Goal: Obtain resource: Obtain resource

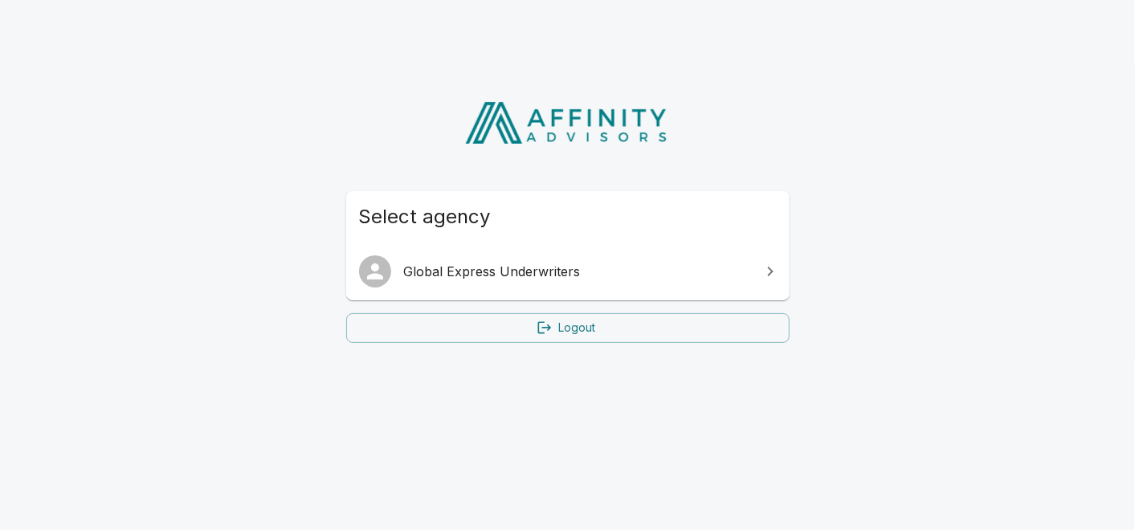
click at [437, 275] on span "Global Express Underwriters" at bounding box center [577, 271] width 347 height 19
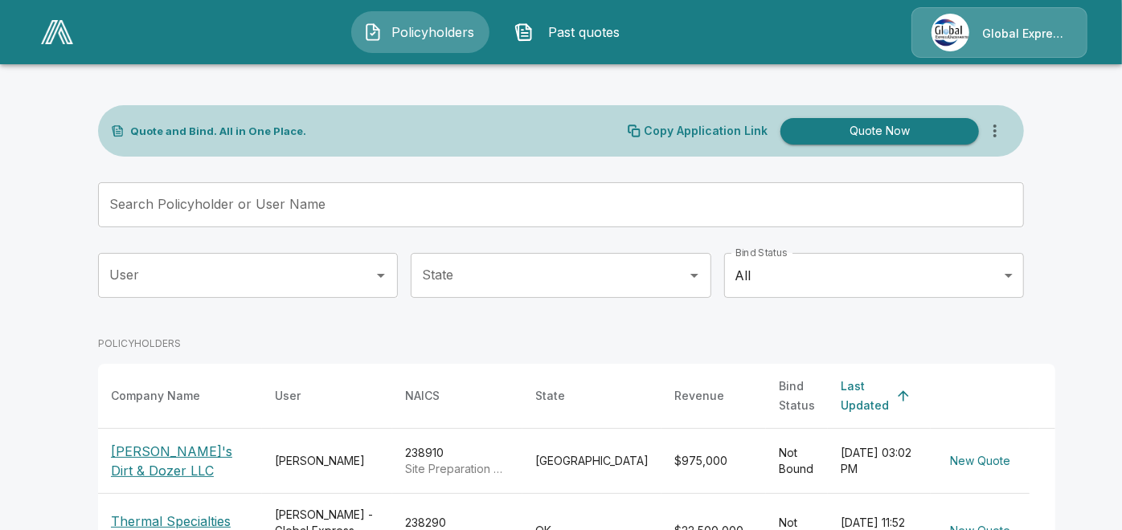
click at [198, 442] on p "[PERSON_NAME]'s Dirt & Dozer LLC" at bounding box center [180, 461] width 138 height 39
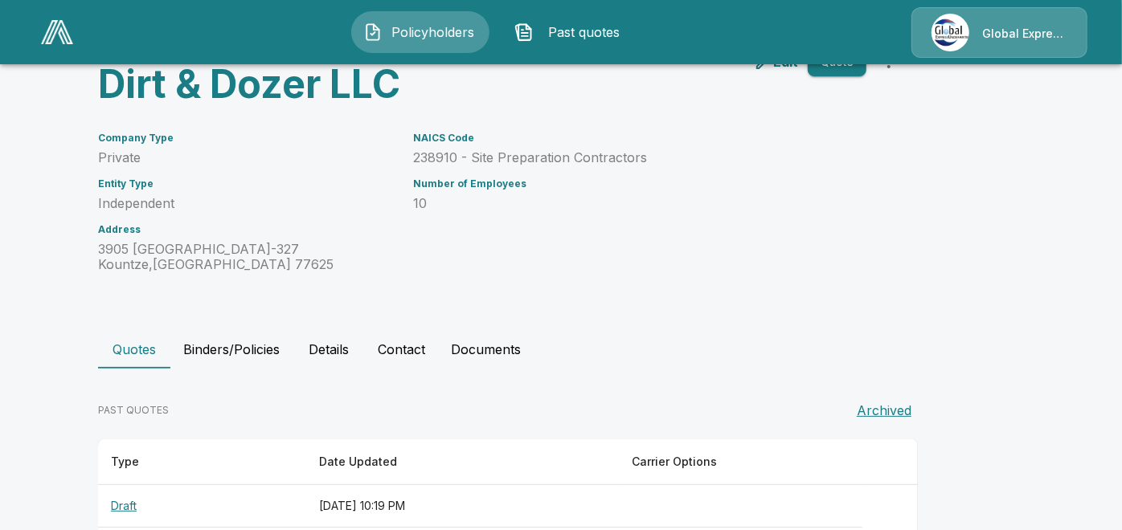
scroll to position [188, 0]
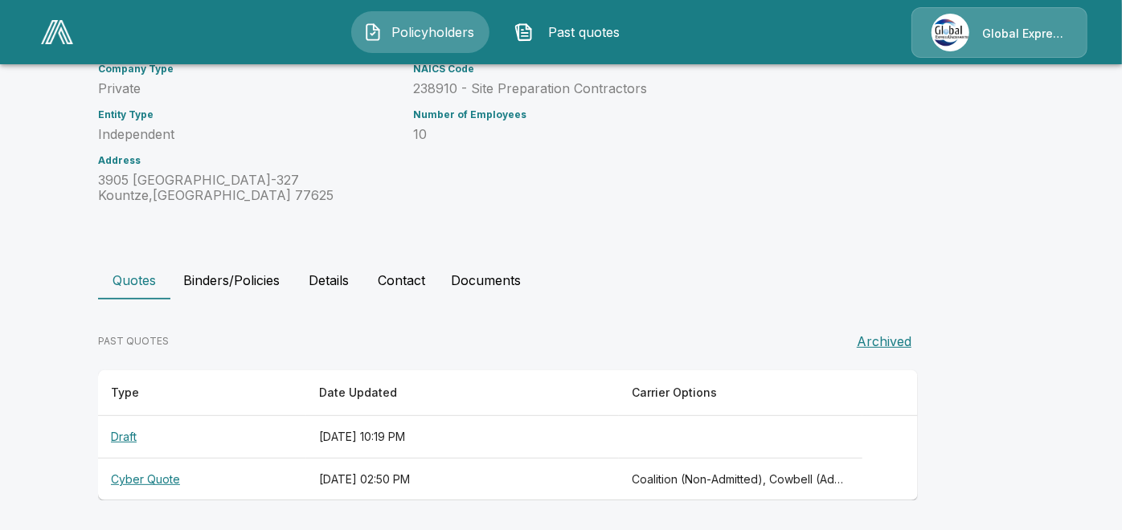
click at [160, 478] on th "Cyber Quote" at bounding box center [202, 480] width 208 height 43
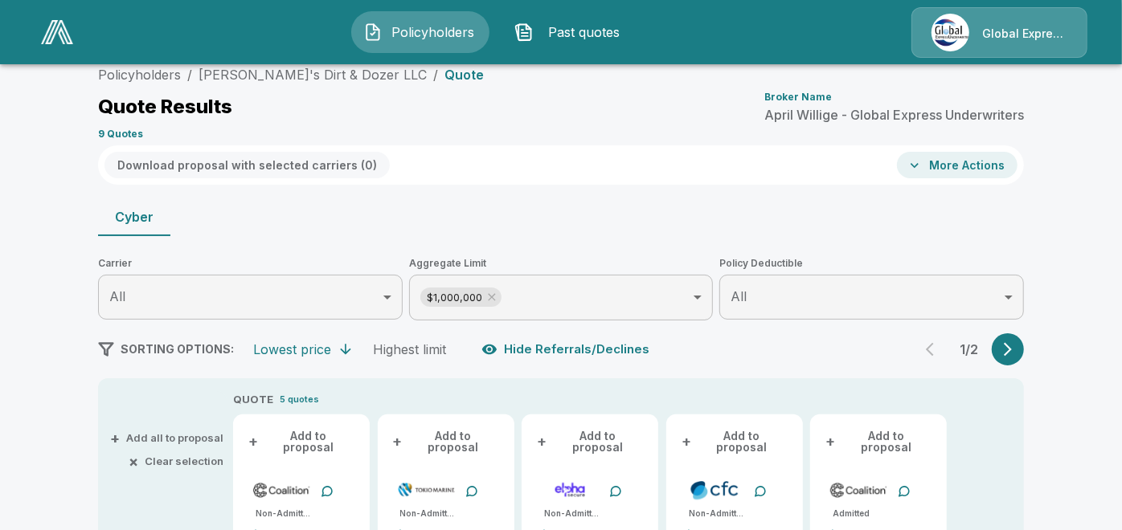
scroll to position [188, 0]
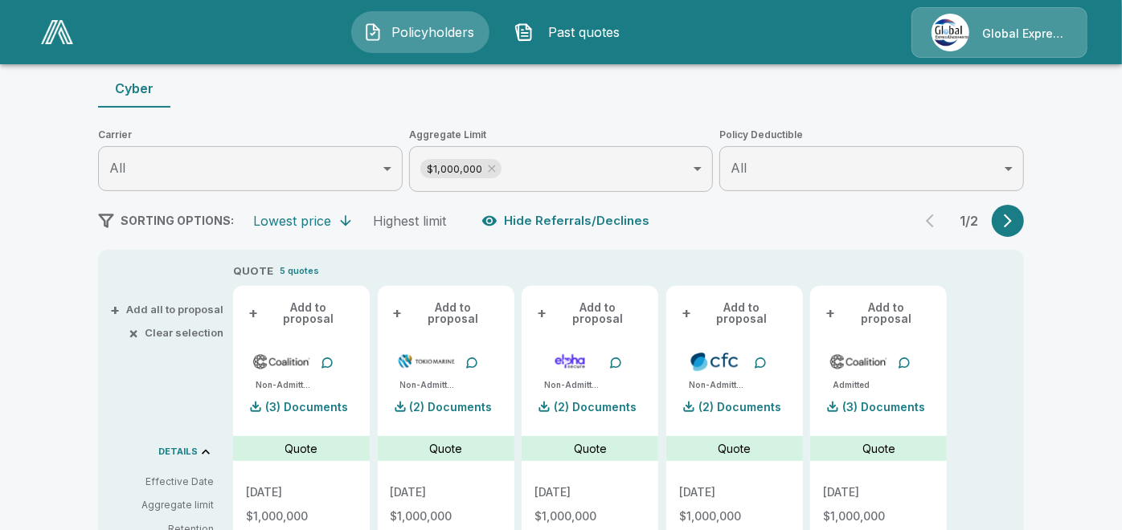
click at [1012, 222] on icon "button" at bounding box center [1008, 221] width 16 height 16
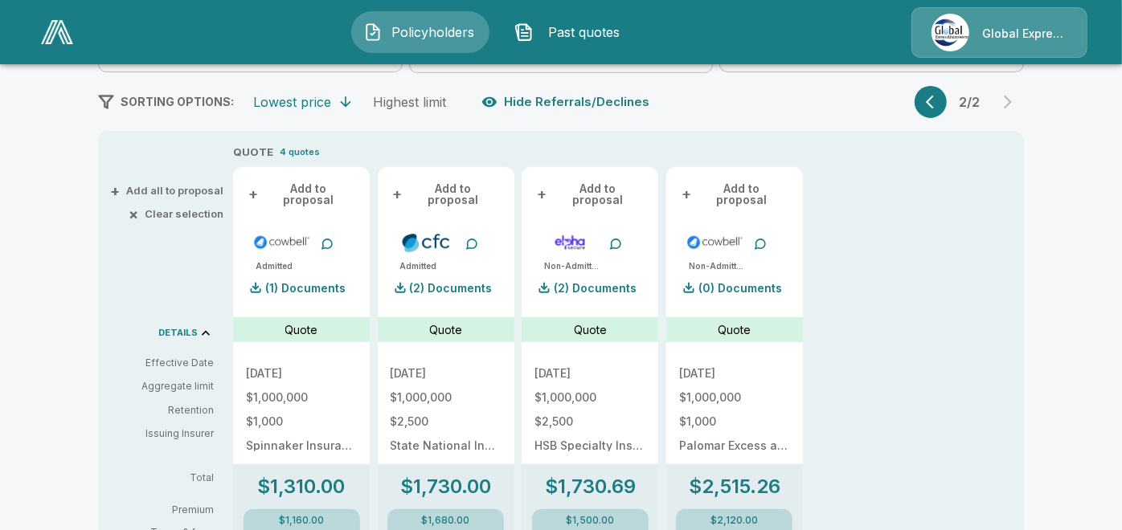
scroll to position [390, 0]
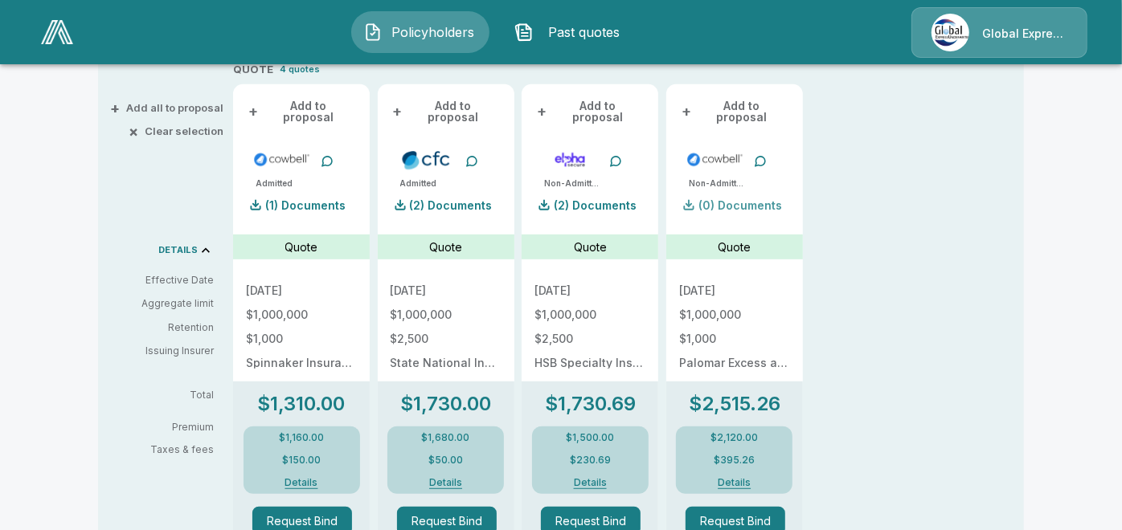
click at [739, 200] on p "(0) Documents" at bounding box center [740, 205] width 84 height 11
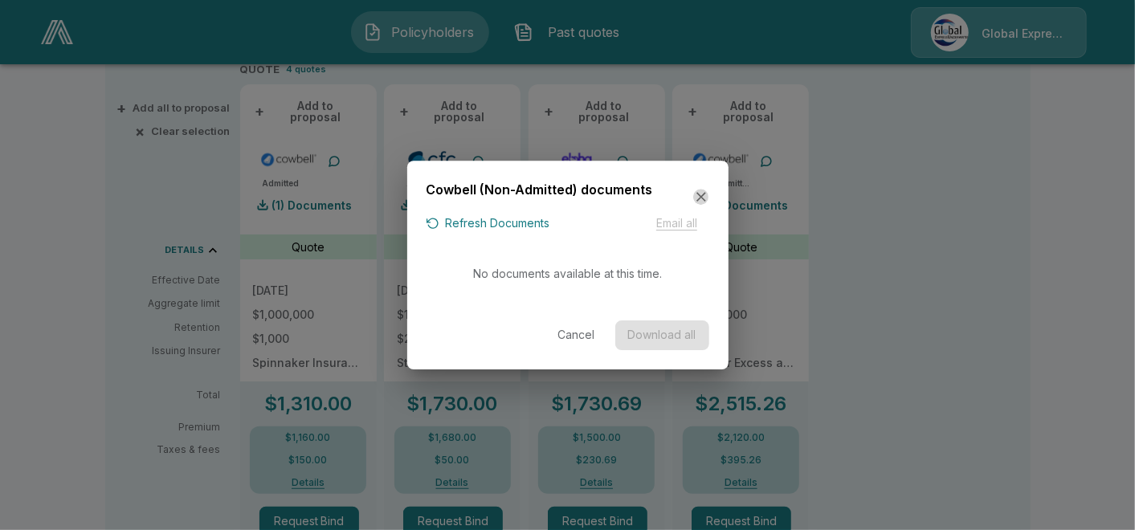
click at [697, 194] on icon "button" at bounding box center [702, 197] width 16 height 16
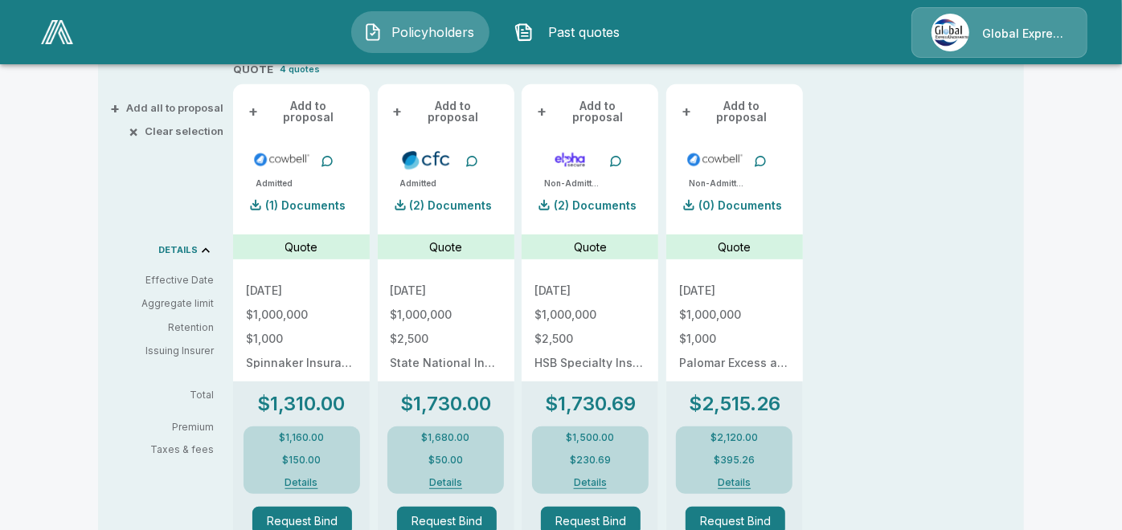
click at [788, 80] on div "+ Add to proposal Non-Admitted (0) Documents Quote 10/1/2025 $1,000,000 $1,000 …" at bounding box center [734, 530] width 137 height 939
click at [1110, 99] on div "Policyholders / Nick's Dirt & Dozer LLC / Quote Quote Results Broker Name April…" at bounding box center [561, 472] width 1122 height 1570
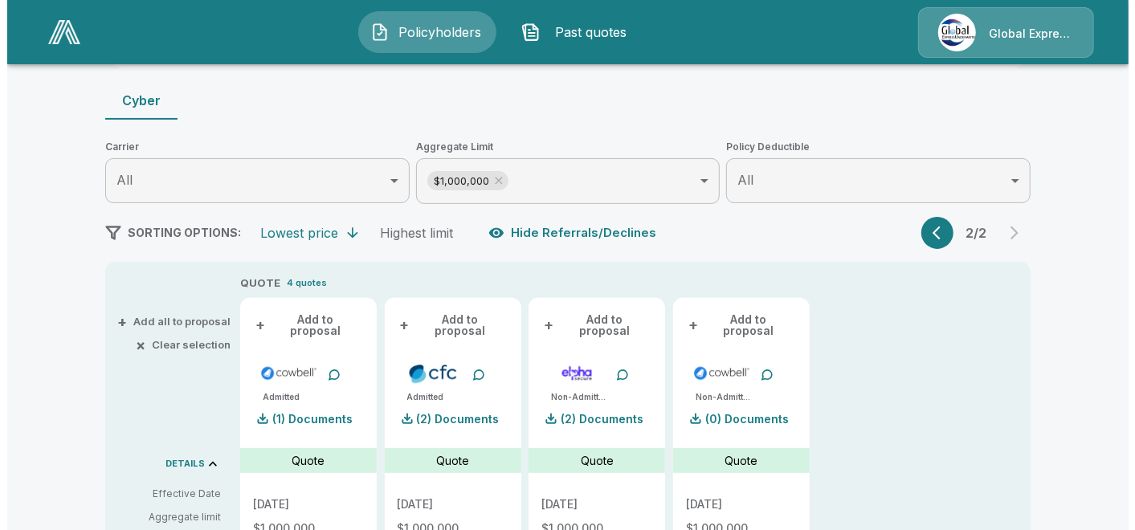
scroll to position [92, 0]
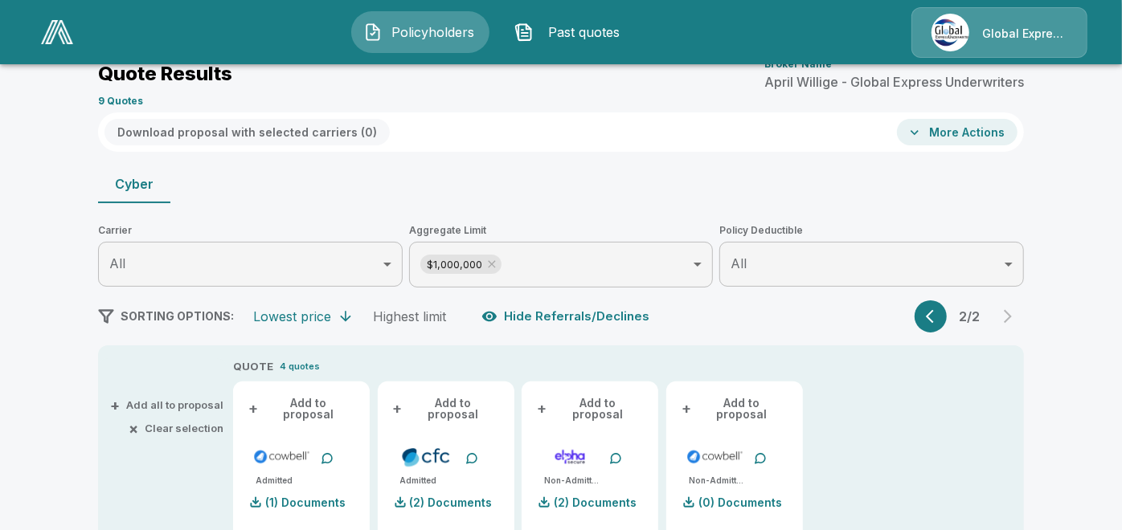
click at [962, 128] on button "More Actions" at bounding box center [957, 132] width 121 height 27
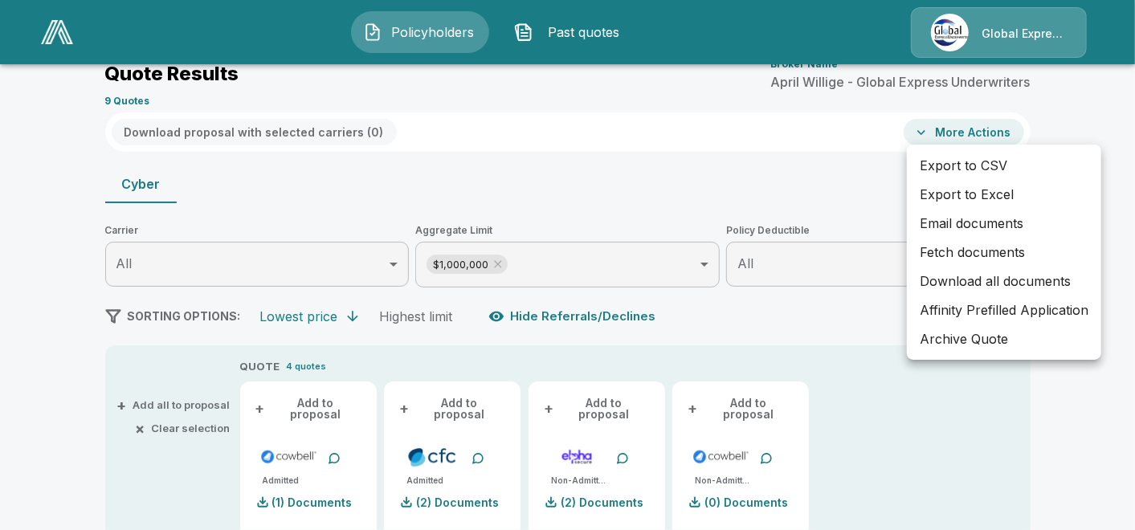
click at [962, 128] on div at bounding box center [567, 265] width 1135 height 530
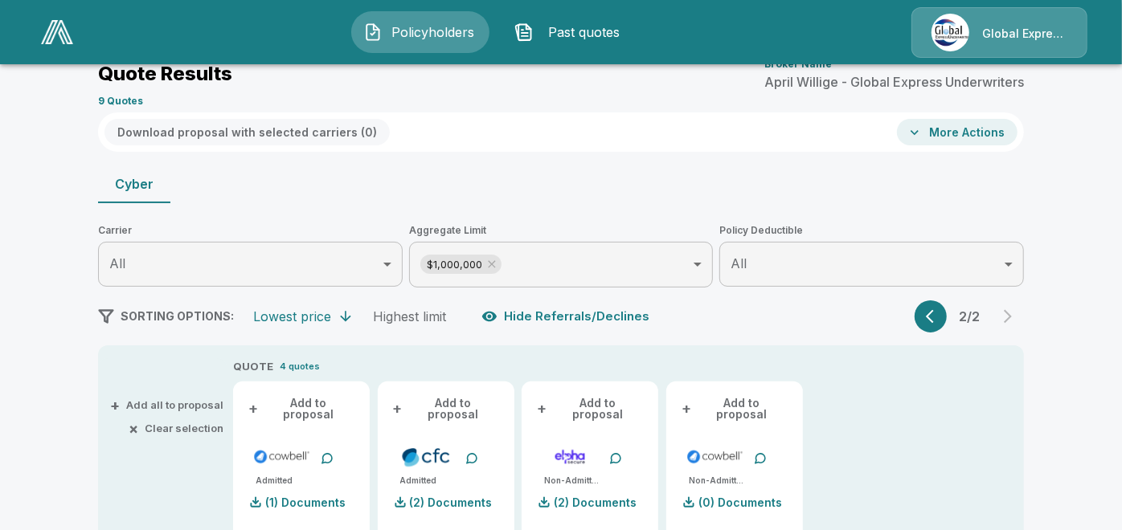
click at [955, 128] on button "More Actions" at bounding box center [957, 132] width 121 height 27
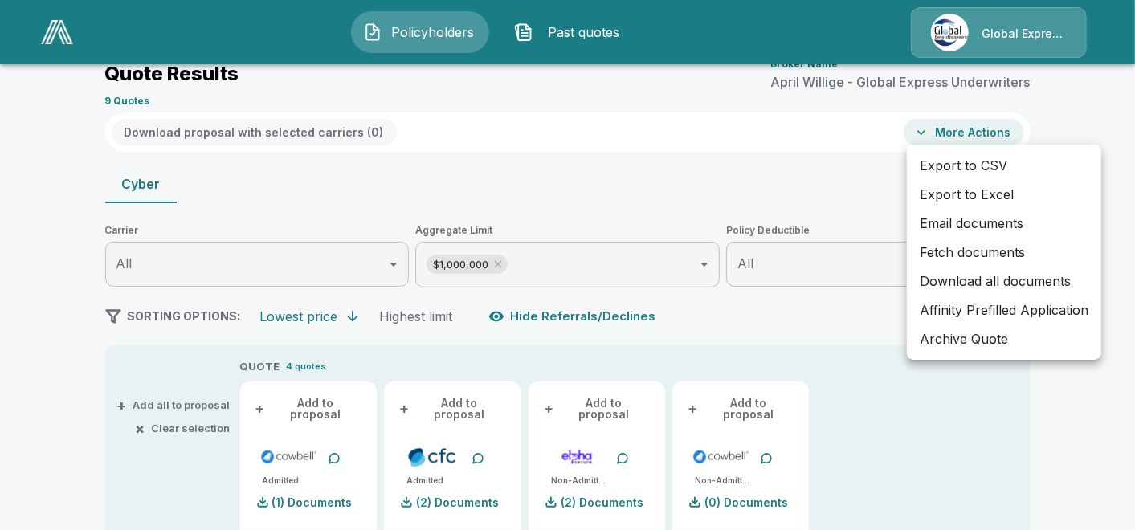
click at [934, 252] on li "Fetch documents" at bounding box center [1004, 252] width 194 height 29
click at [934, 252] on ul "Export to CSV Export to Excel Email documents Fetching documents Download all d…" at bounding box center [1004, 252] width 194 height 215
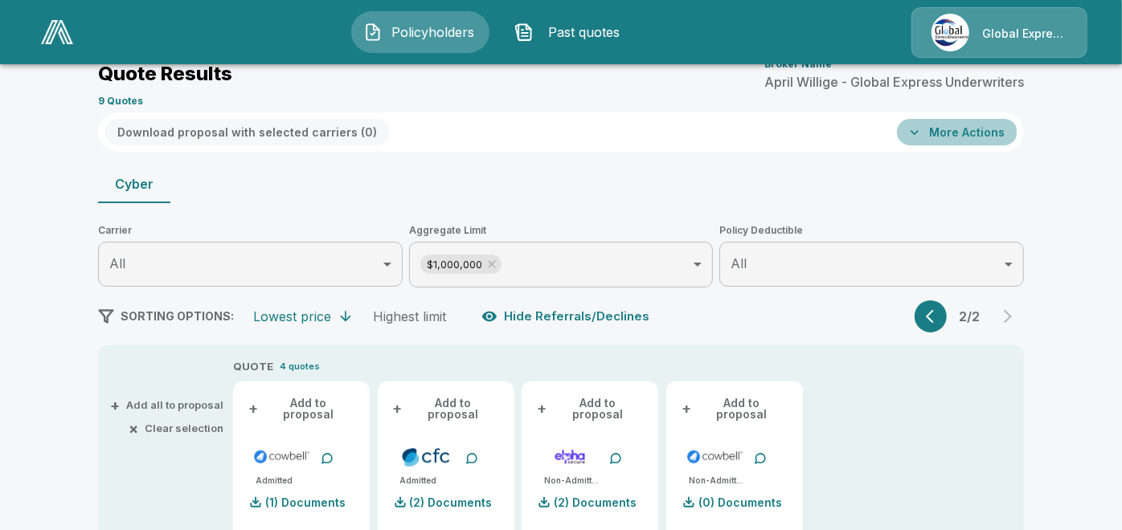
click at [965, 130] on button "More Actions" at bounding box center [957, 132] width 121 height 27
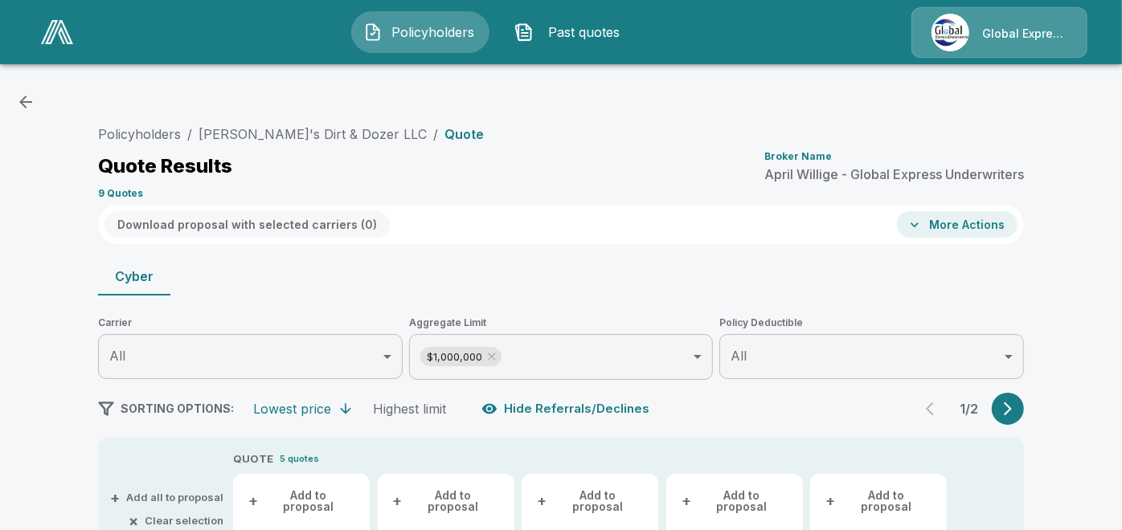
click at [1016, 403] on icon "button" at bounding box center [1008, 409] width 16 height 16
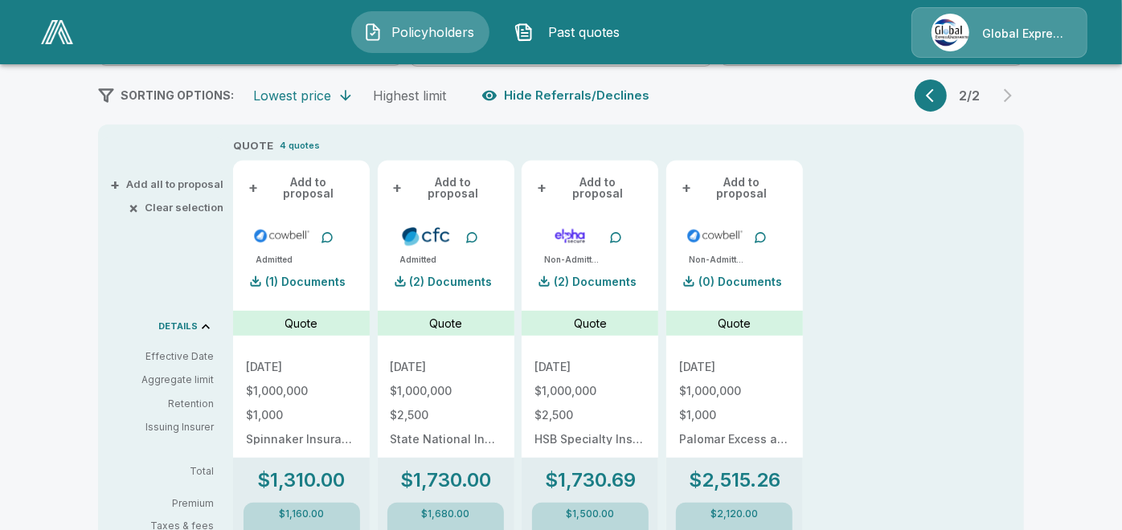
scroll to position [345, 0]
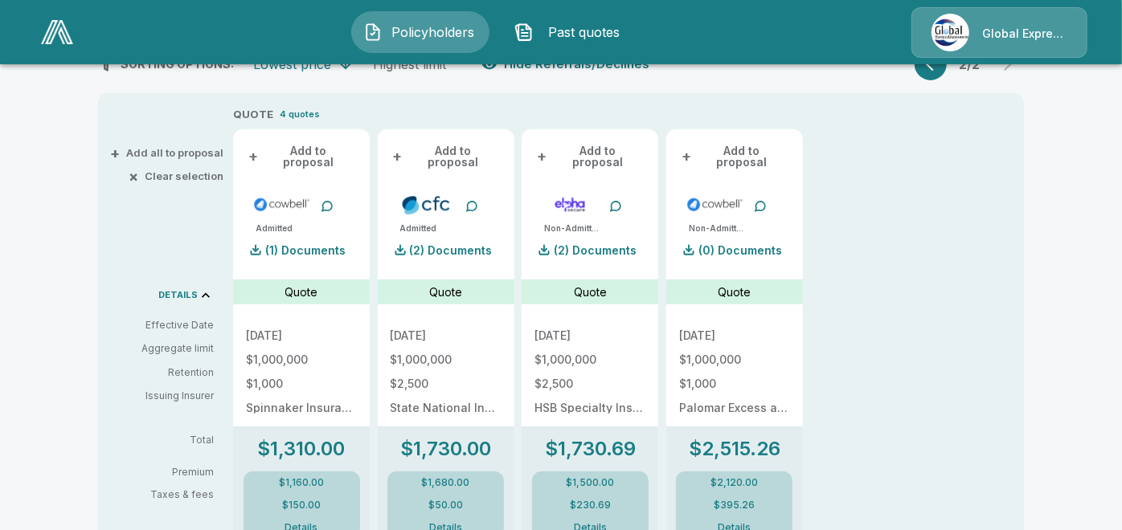
click at [92, 481] on div "Policyholders / Nick's Dirt & Dozer LLC / Quote Quote Results Broker Name April…" at bounding box center [561, 537] width 964 height 1528
